Goal: Information Seeking & Learning: Learn about a topic

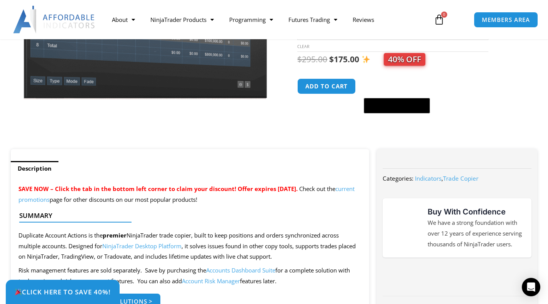
scroll to position [269, 0]
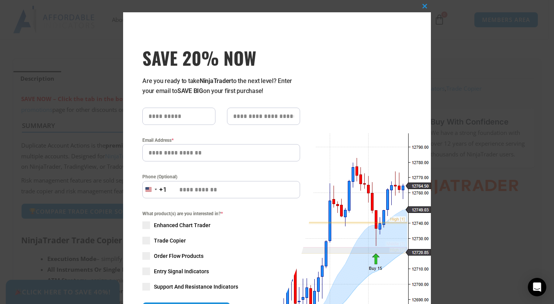
click at [80, 107] on div "Close this module SAVE 20% NOW Are you ready to take NinjaTrader to the next le…" at bounding box center [277, 152] width 554 height 304
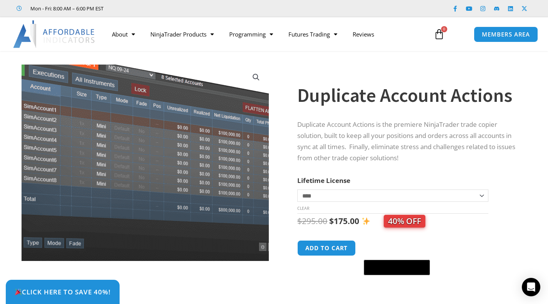
scroll to position [0, 0]
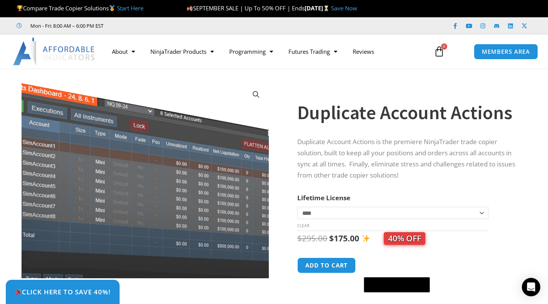
click at [152, 181] on img at bounding box center [144, 179] width 306 height 243
click at [147, 182] on img at bounding box center [145, 179] width 306 height 243
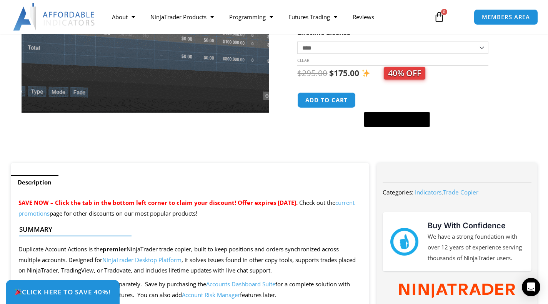
scroll to position [90, 0]
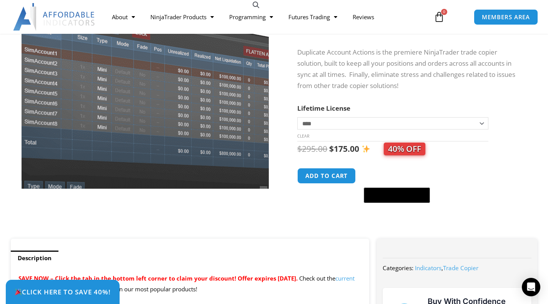
click at [144, 105] on img at bounding box center [146, 87] width 306 height 243
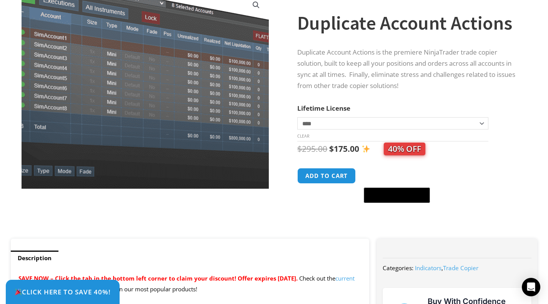
scroll to position [0, 0]
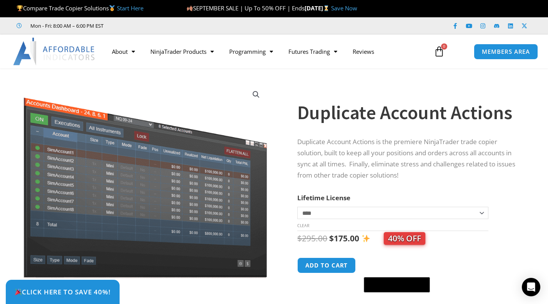
click at [253, 93] on link "View full-screen image gallery" at bounding box center [256, 95] width 14 height 14
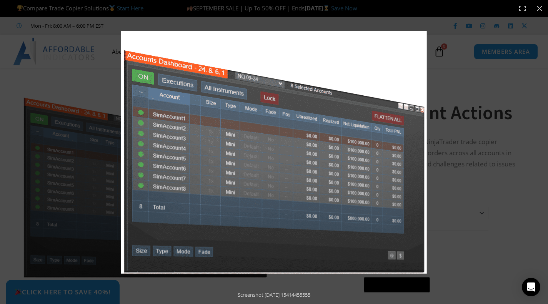
click at [456, 62] on div "Full screen image" at bounding box center [367, 167] width 492 height 273
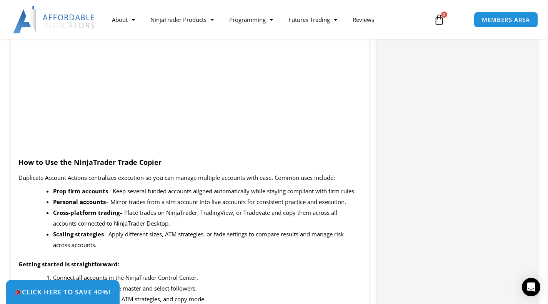
scroll to position [628, 0]
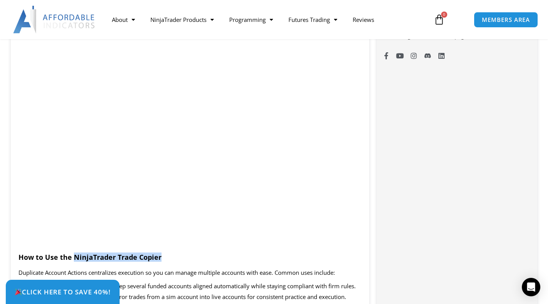
drag, startPoint x: 163, startPoint y: 257, endPoint x: 72, endPoint y: 259, distance: 90.8
click at [72, 259] on h3 "How to Use the NinjaTrader Trade Copier" at bounding box center [189, 257] width 343 height 9
copy strong "NinjaTrader Trade Copier"
